Goal: Use online tool/utility: Utilize a website feature to perform a specific function

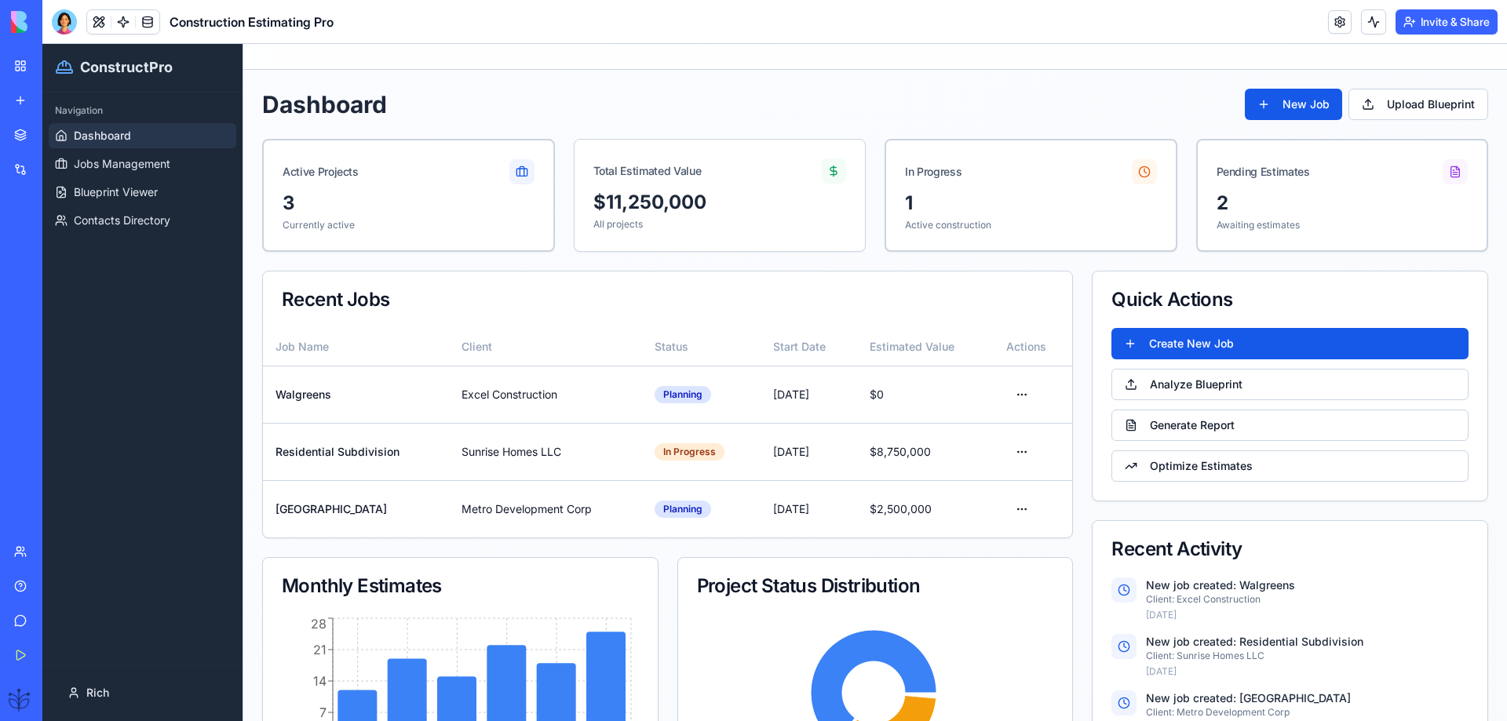
click at [34, 586] on link "Help" at bounding box center [36, 586] width 63 height 31
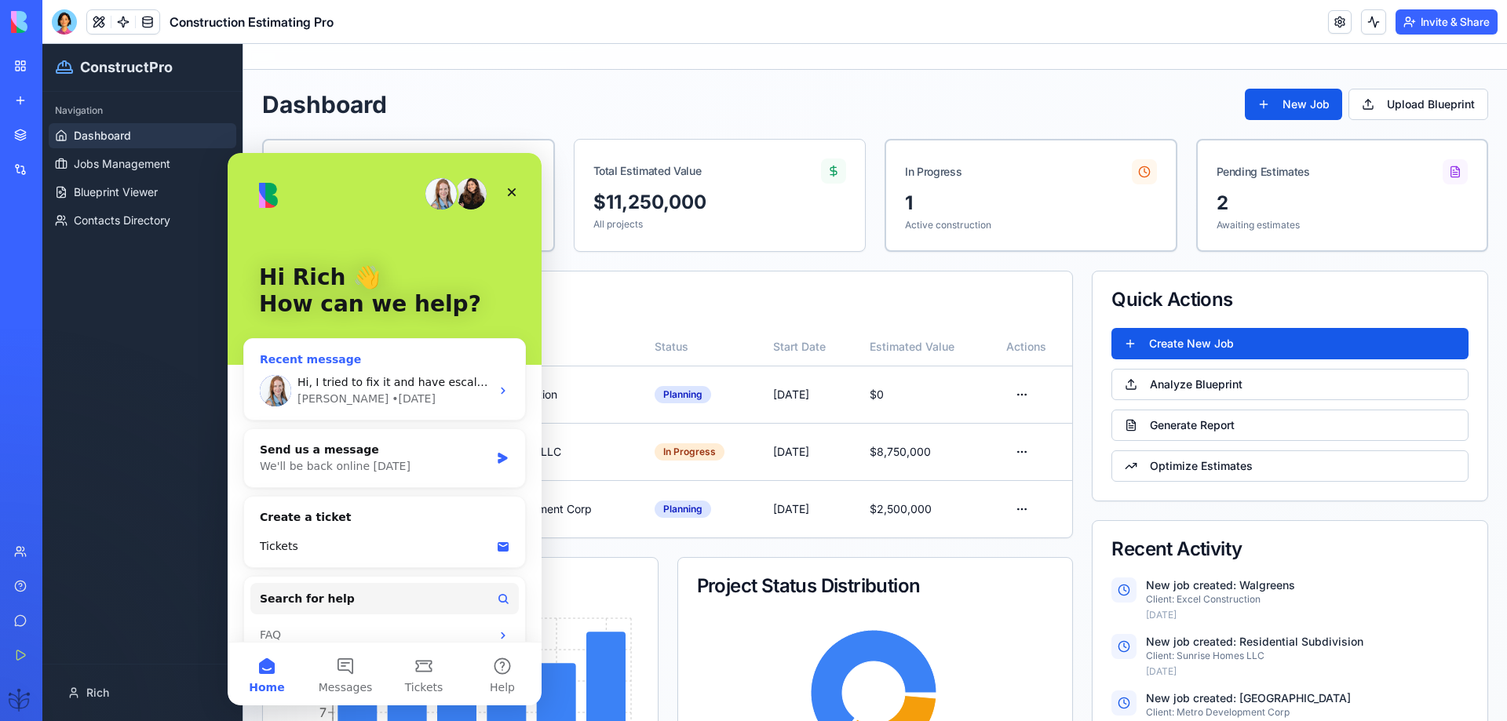
click at [392, 399] on div "• [DATE]" at bounding box center [414, 399] width 44 height 16
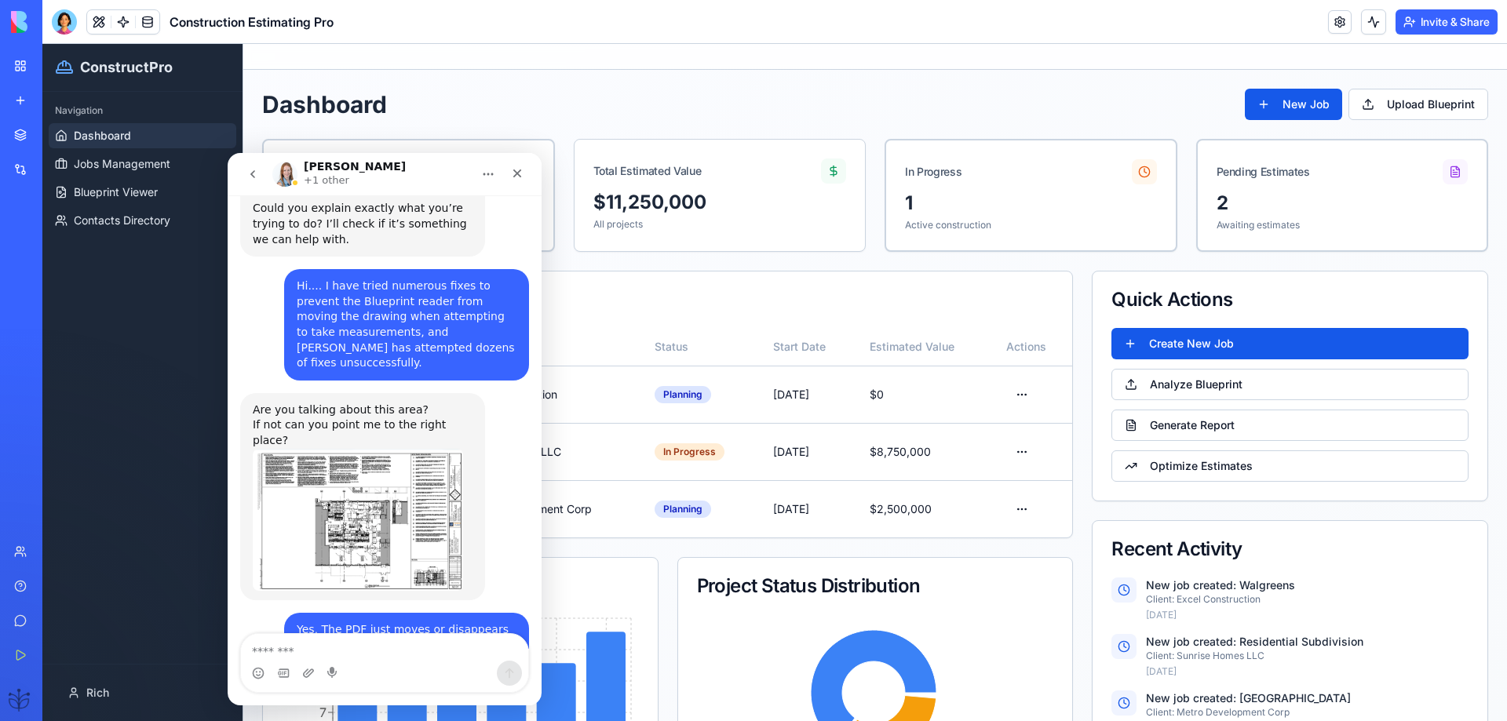
scroll to position [3090, 0]
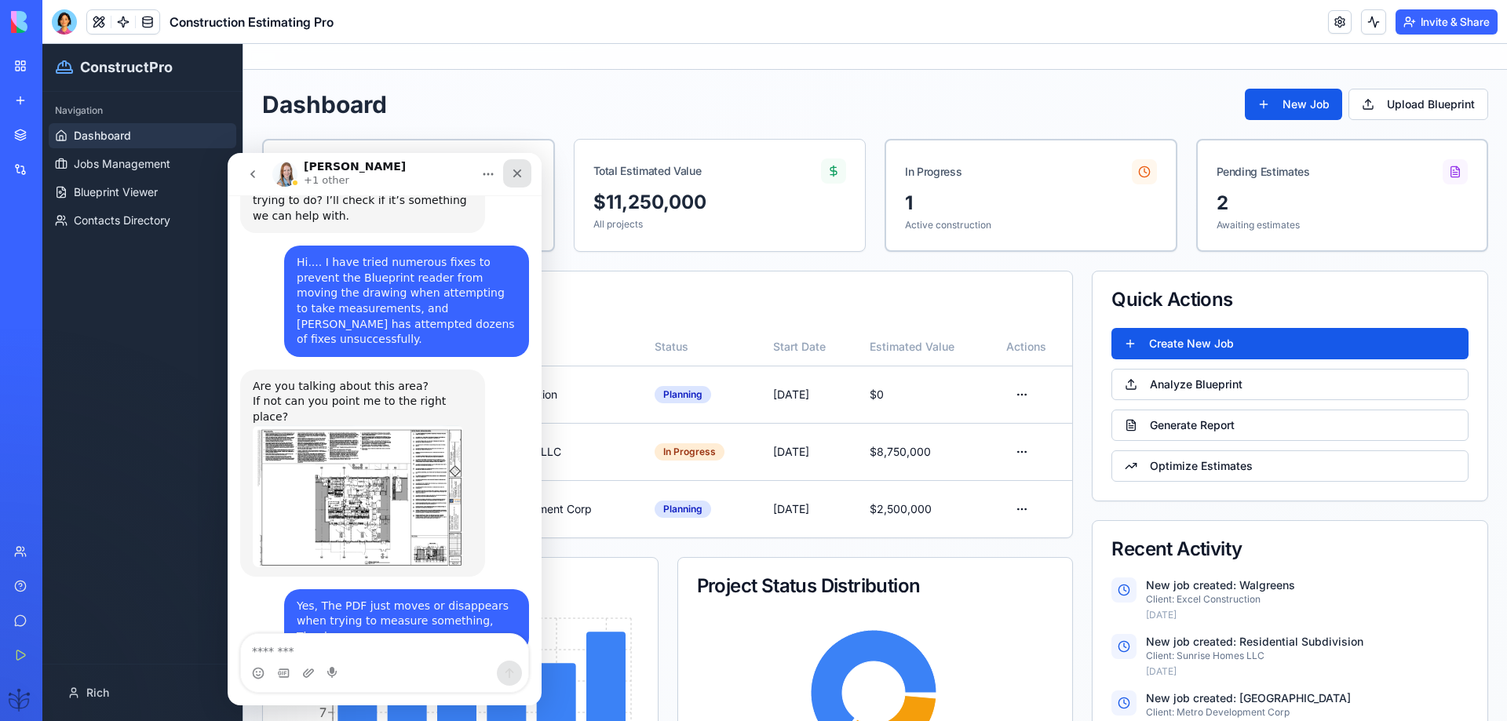
click at [515, 168] on icon "Close" at bounding box center [517, 173] width 13 height 13
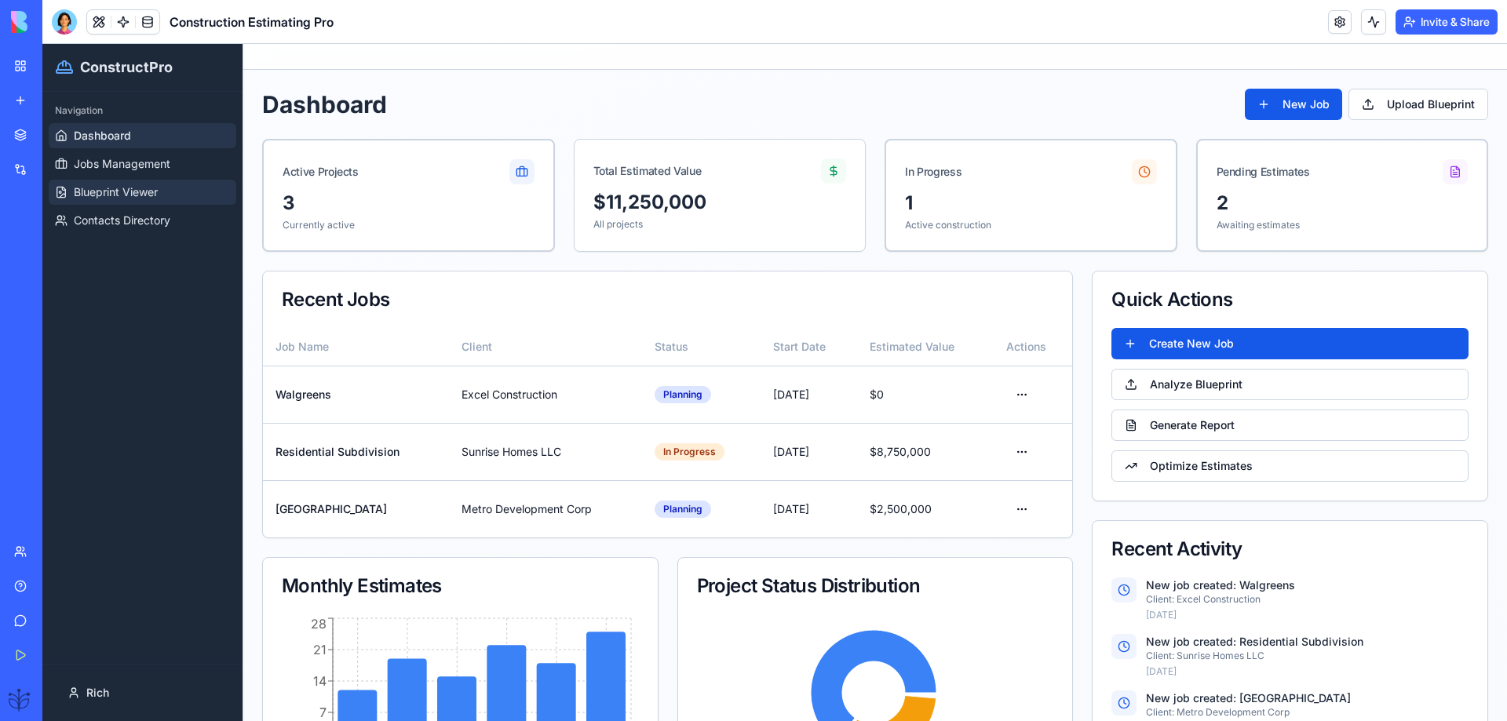
click at [93, 190] on span "Blueprint Viewer" at bounding box center [116, 192] width 84 height 16
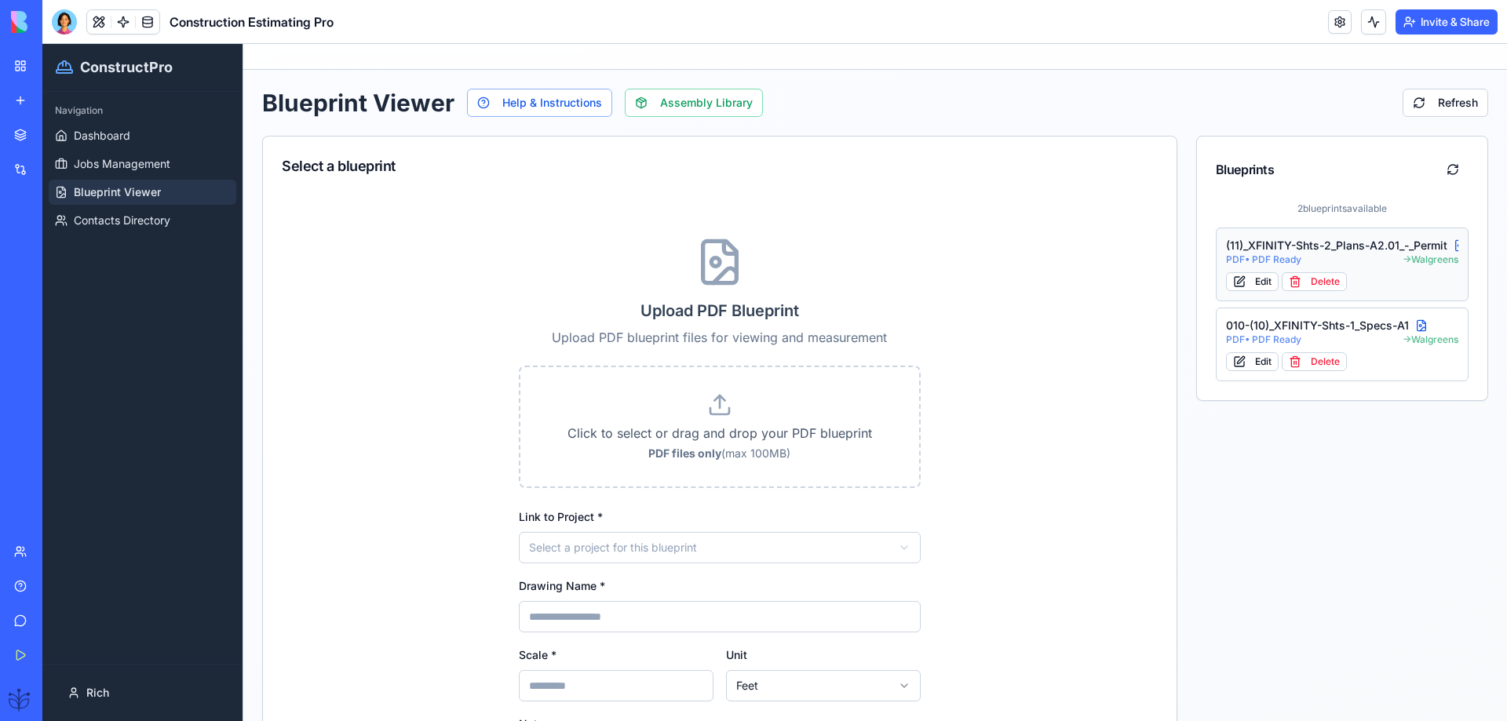
click at [1243, 257] on span "PDF • PDF Ready" at bounding box center [1263, 259] width 75 height 13
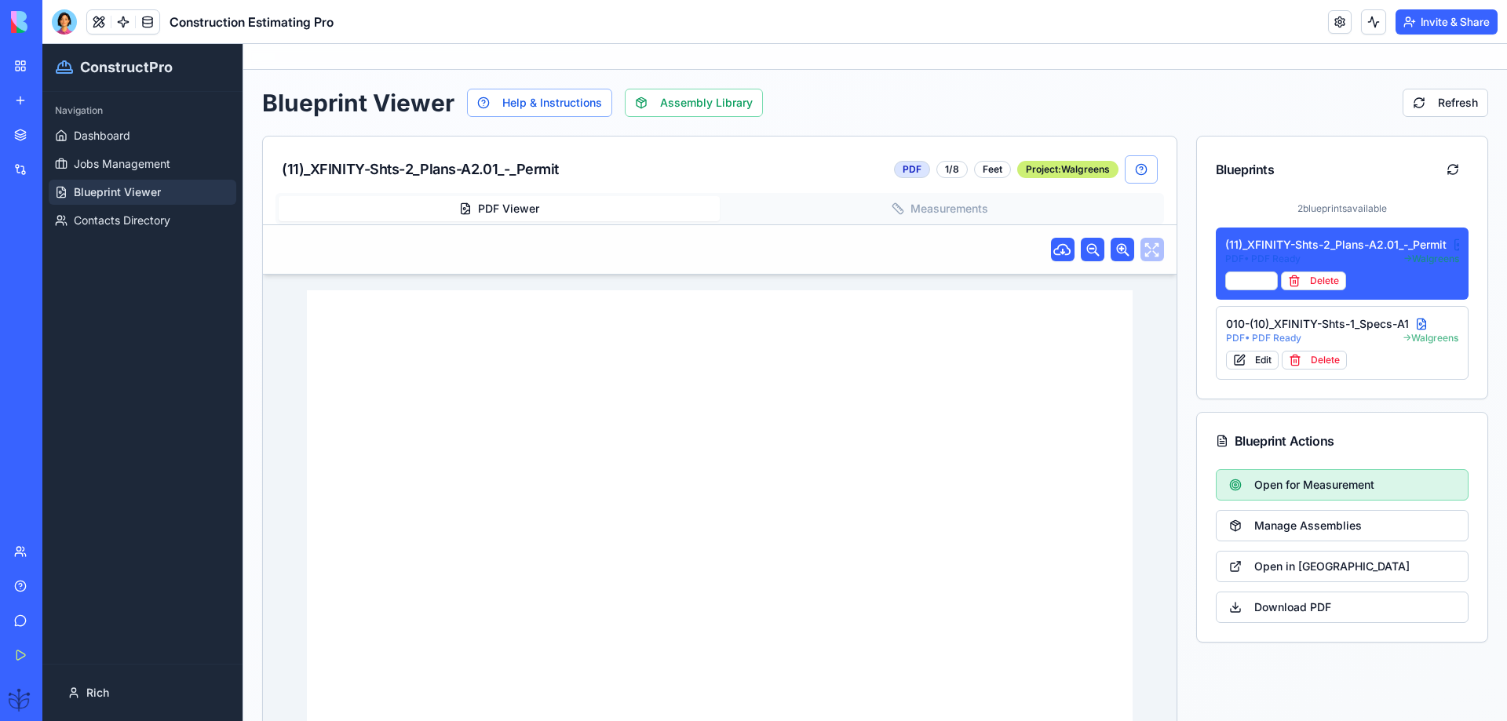
click at [1277, 483] on span "Open for Measurement" at bounding box center [1314, 485] width 120 height 16
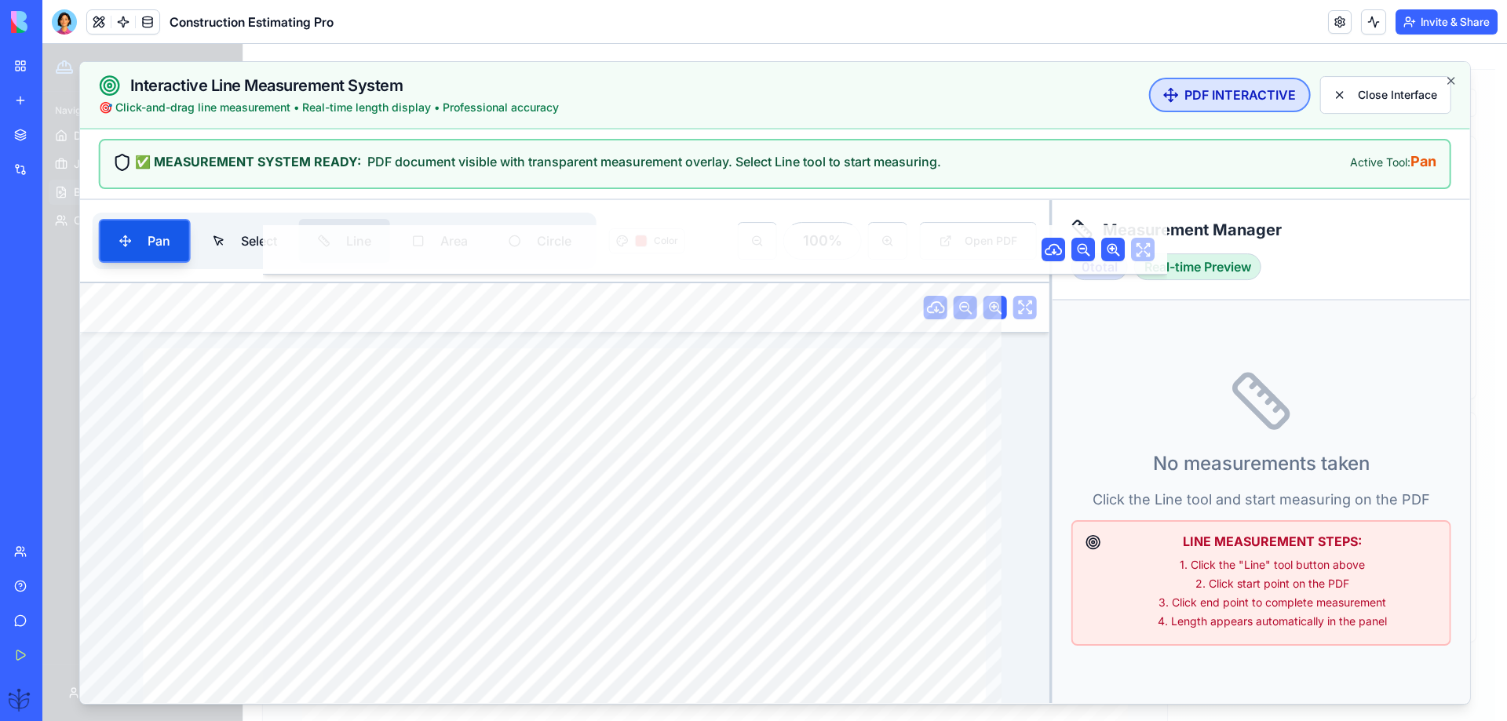
click at [336, 239] on button "Line" at bounding box center [344, 241] width 91 height 44
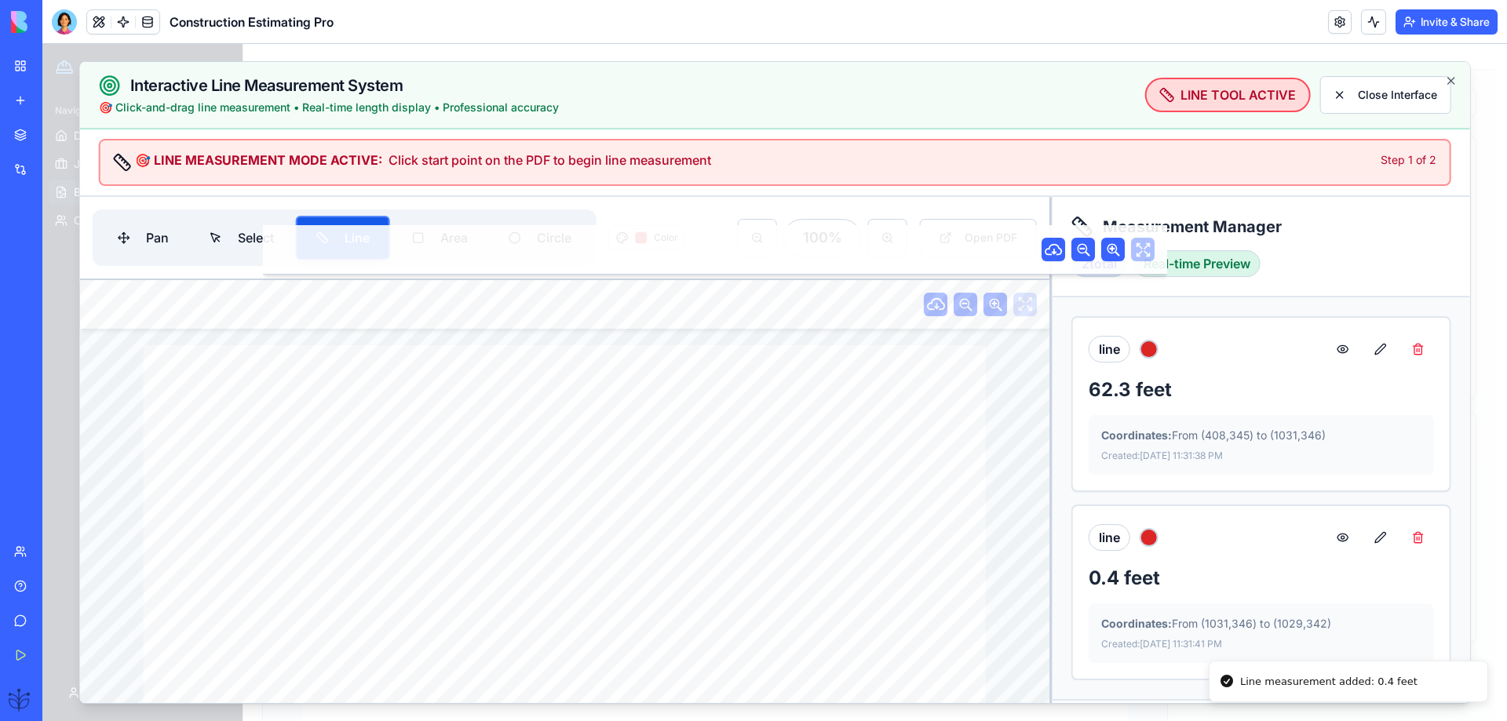
click at [1417, 542] on button at bounding box center [1417, 537] width 31 height 31
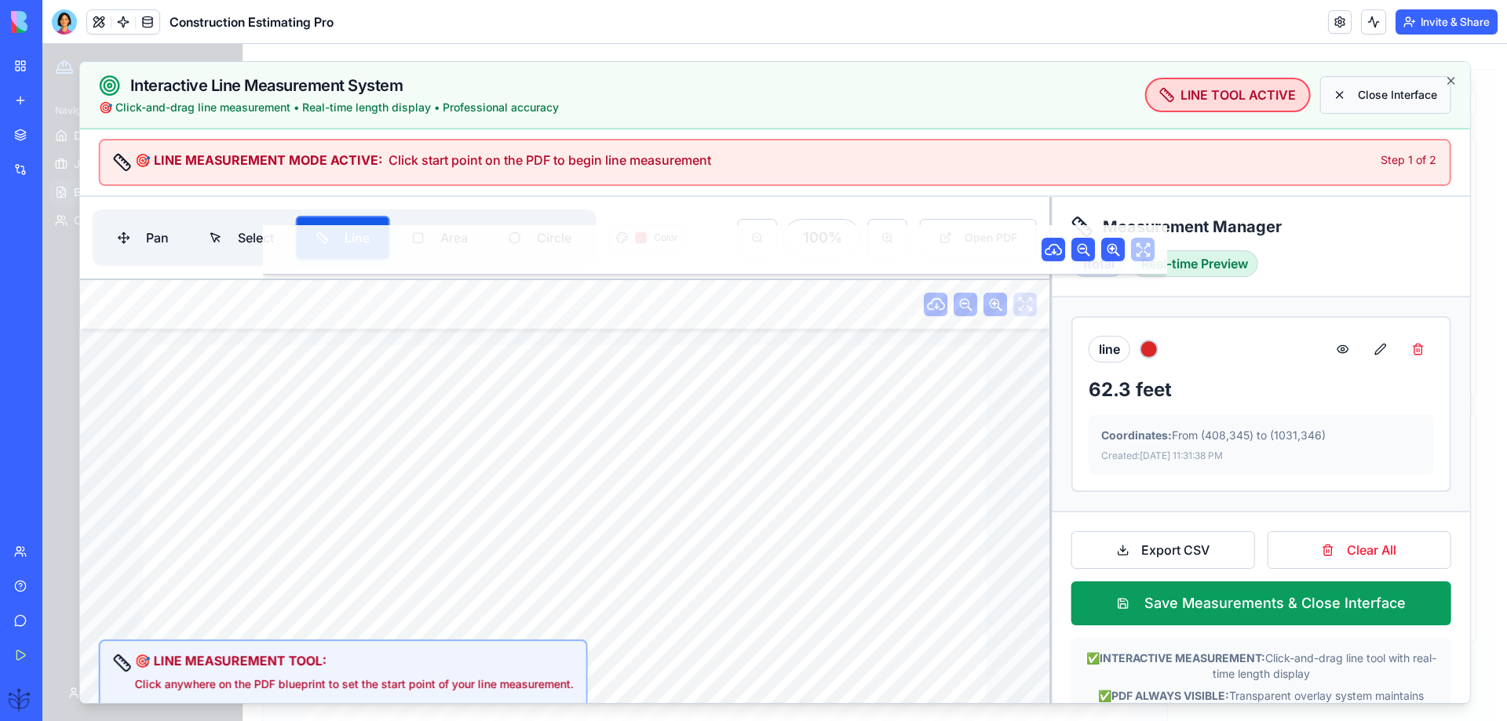
click at [1356, 91] on button "Close Interface" at bounding box center [1384, 95] width 131 height 38
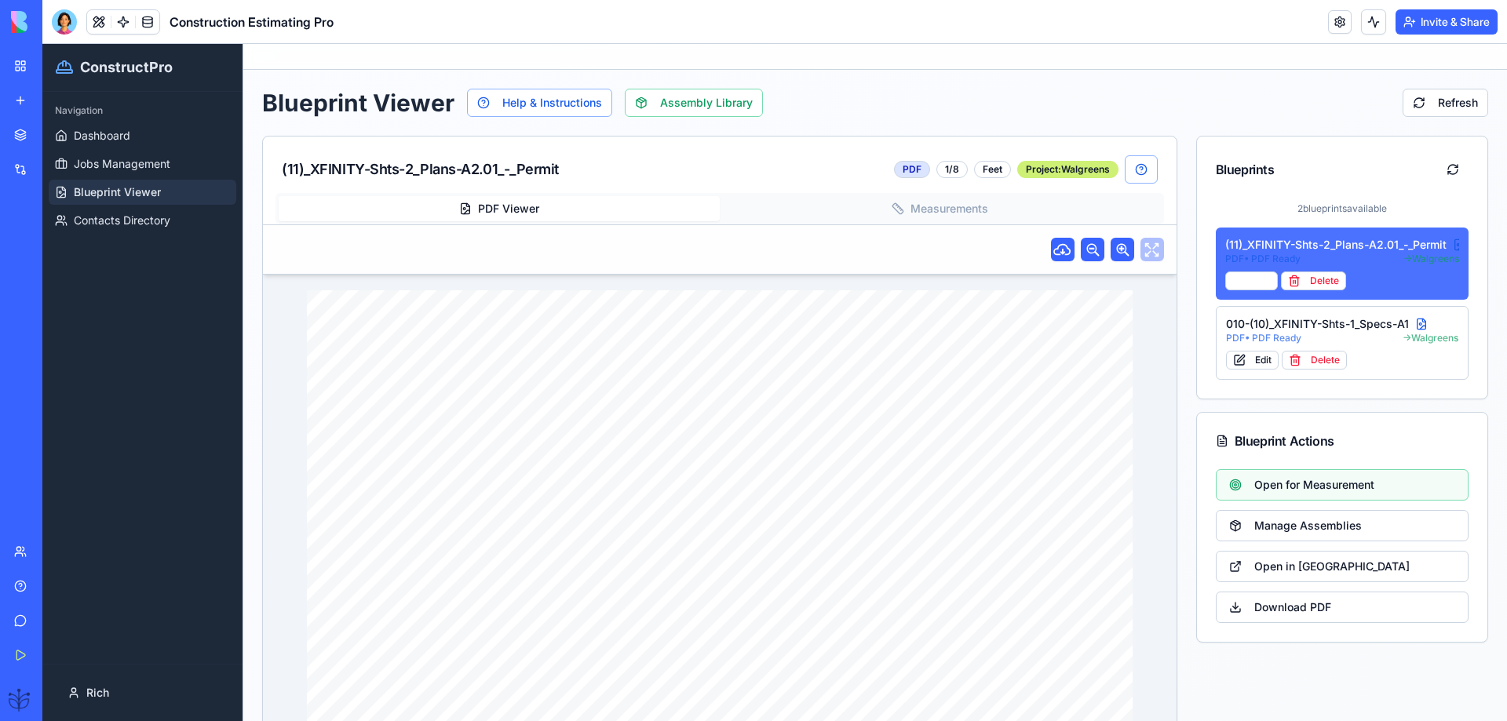
click at [1302, 243] on div "(11)_XFINITY-Shts-2_Plans-A2.01_-_Permit" at bounding box center [1342, 245] width 235 height 16
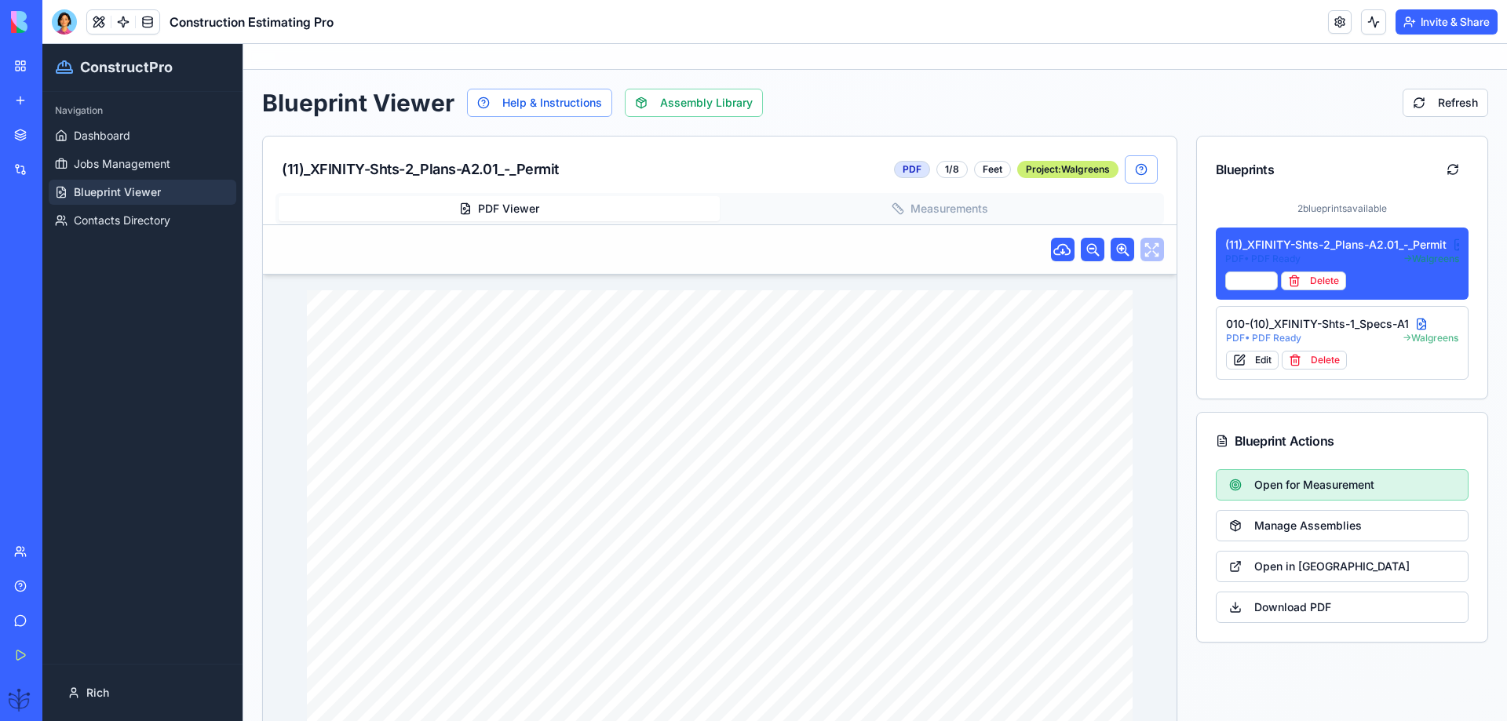
click at [1271, 487] on span "Open for Measurement" at bounding box center [1314, 485] width 120 height 16
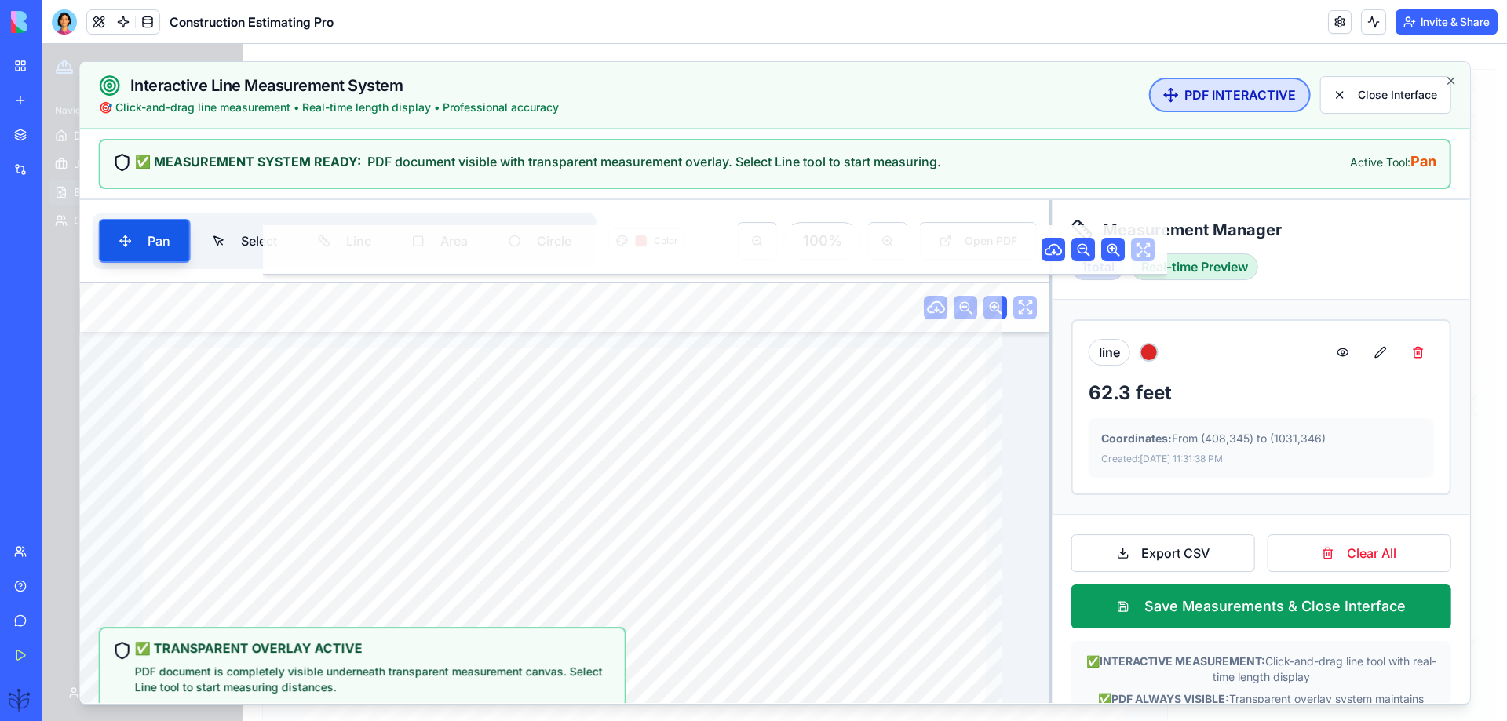
click at [1242, 105] on div "PDF INTERACTIVE" at bounding box center [1229, 95] width 162 height 35
click at [1398, 167] on div "Active Tool: Pan" at bounding box center [1393, 162] width 86 height 22
click at [830, 238] on div "100 %" at bounding box center [822, 241] width 78 height 38
click at [906, 242] on button at bounding box center [887, 241] width 39 height 38
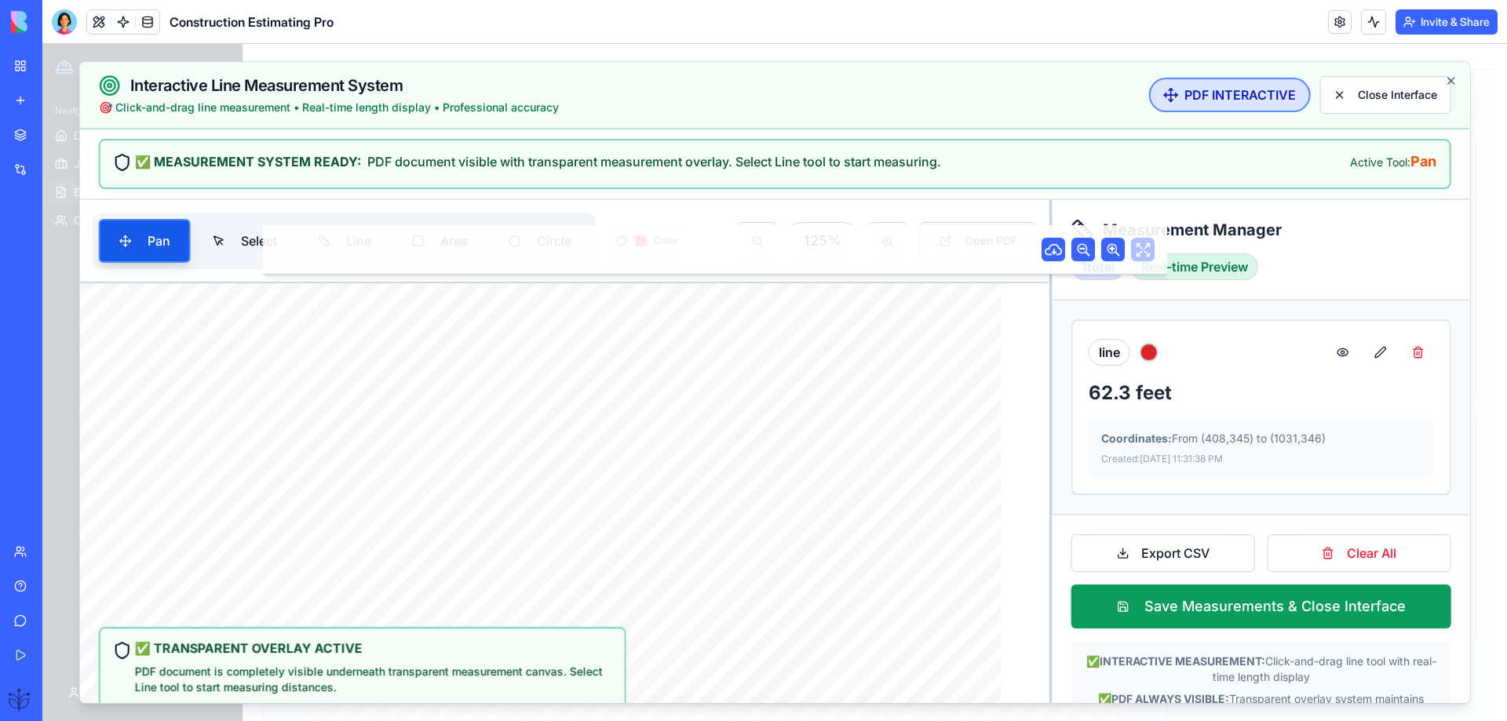
click at [944, 235] on button "Open PDF" at bounding box center [978, 241] width 117 height 38
